Goal: Task Accomplishment & Management: Use online tool/utility

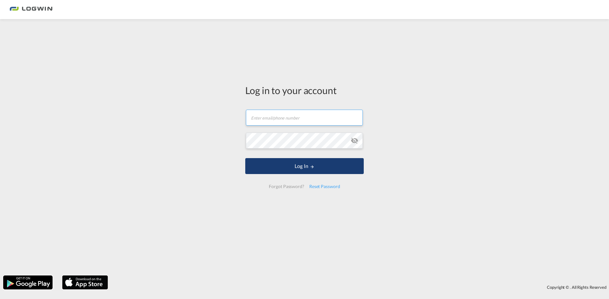
type input "[PERSON_NAME][EMAIL_ADDRESS][PERSON_NAME][DOMAIN_NAME]"
click at [297, 164] on button "Log In" at bounding box center [304, 166] width 119 height 16
